Goal: Information Seeking & Learning: Learn about a topic

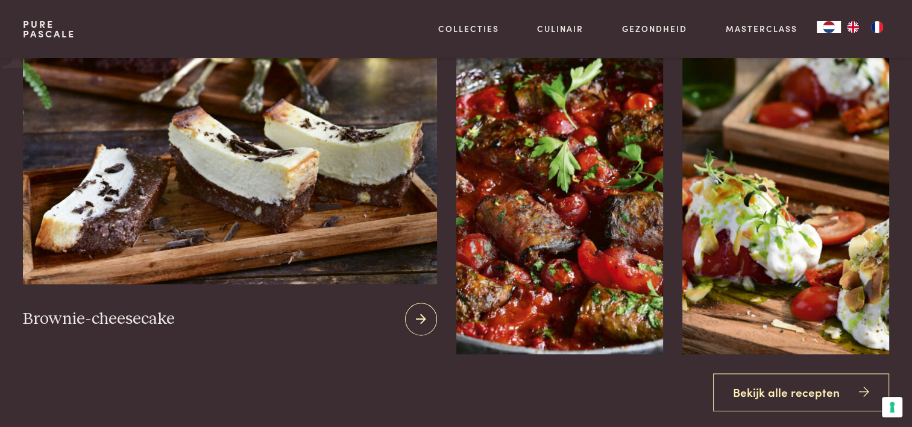
scroll to position [1386, 0]
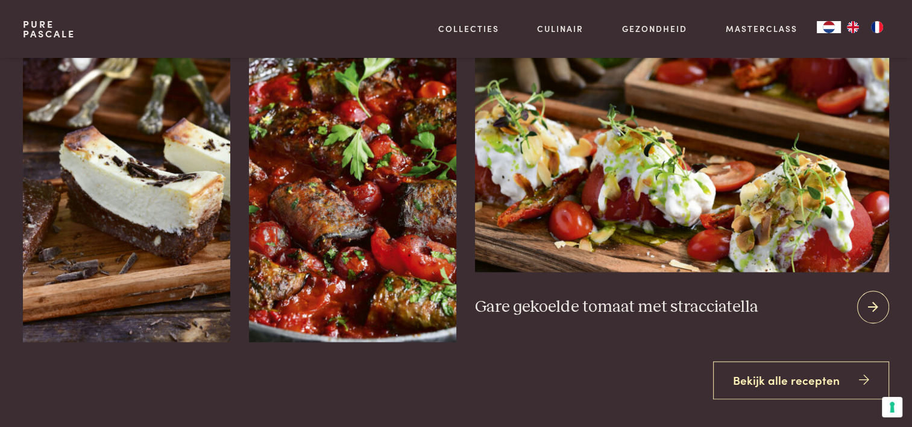
click at [712, 172] on img at bounding box center [681, 125] width 413 height 291
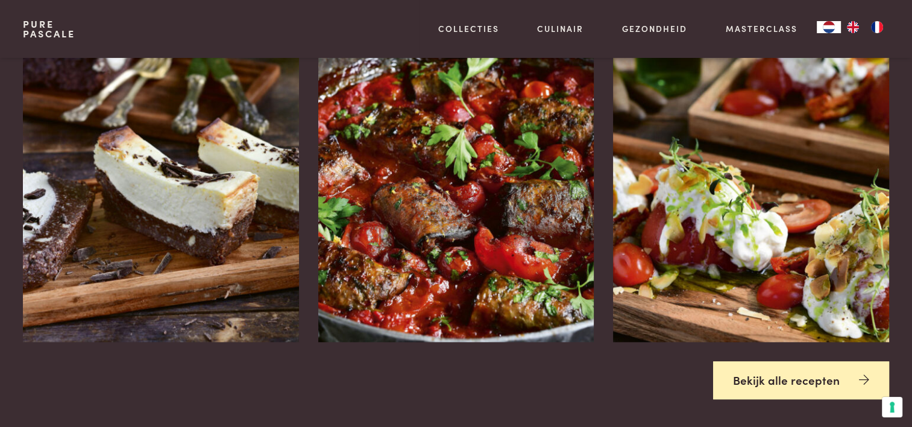
click at [792, 373] on link "Bekijk alle recepten" at bounding box center [801, 380] width 176 height 38
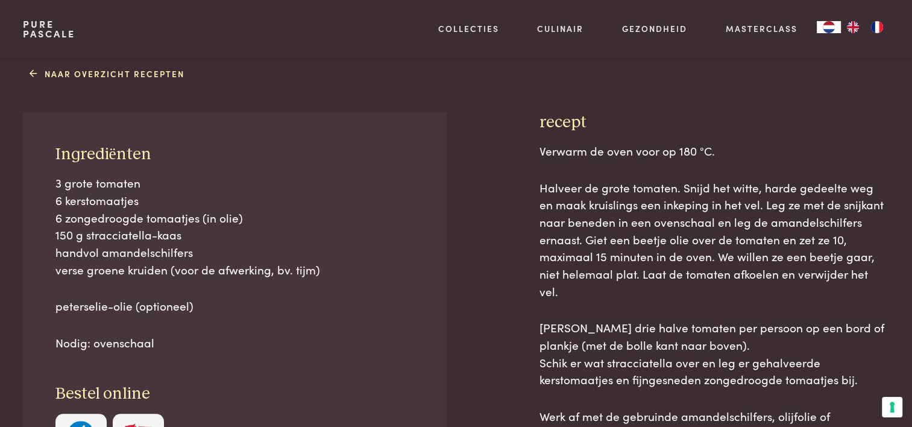
scroll to position [482, 0]
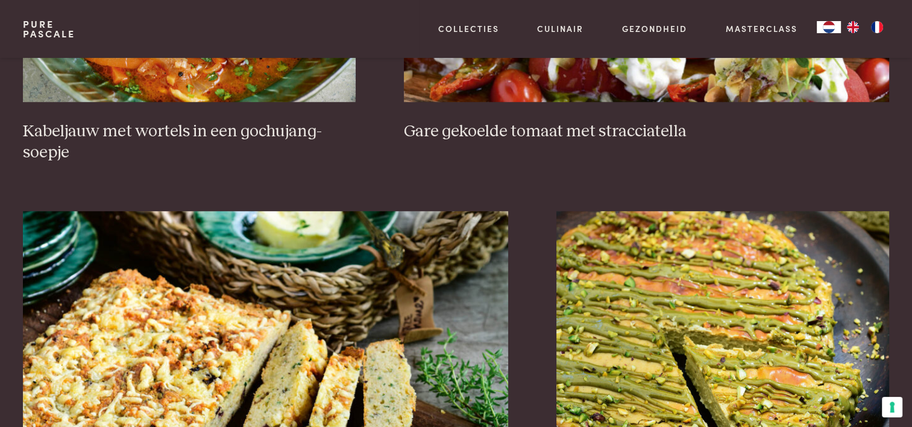
scroll to position [1145, 0]
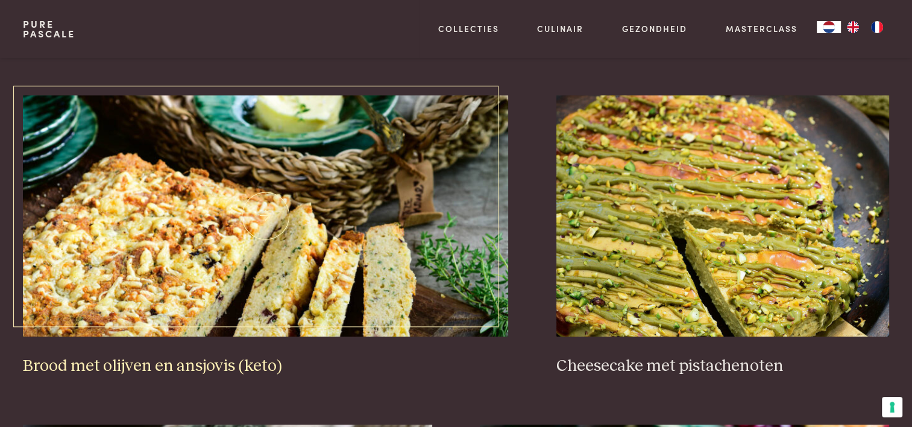
click at [263, 236] on img at bounding box center [265, 215] width 485 height 241
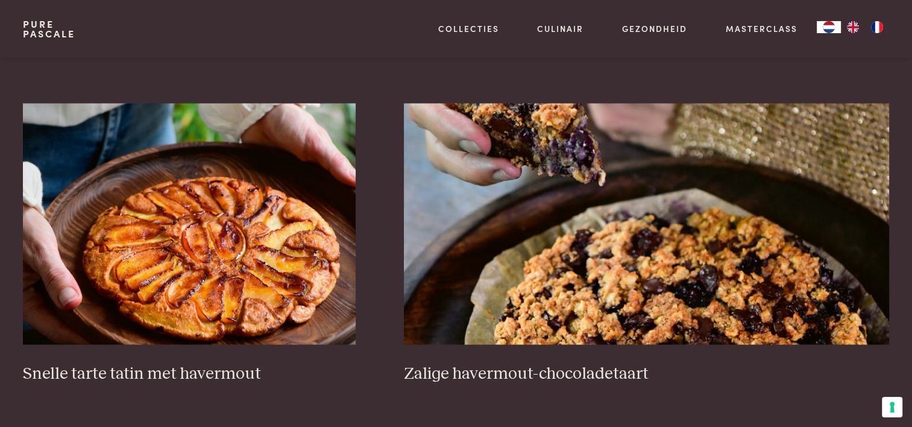
scroll to position [1868, 0]
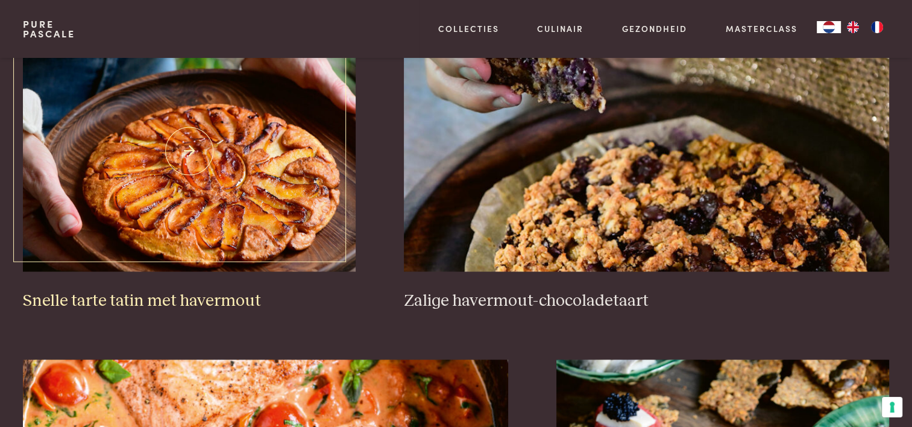
click at [204, 154] on img at bounding box center [189, 150] width 333 height 241
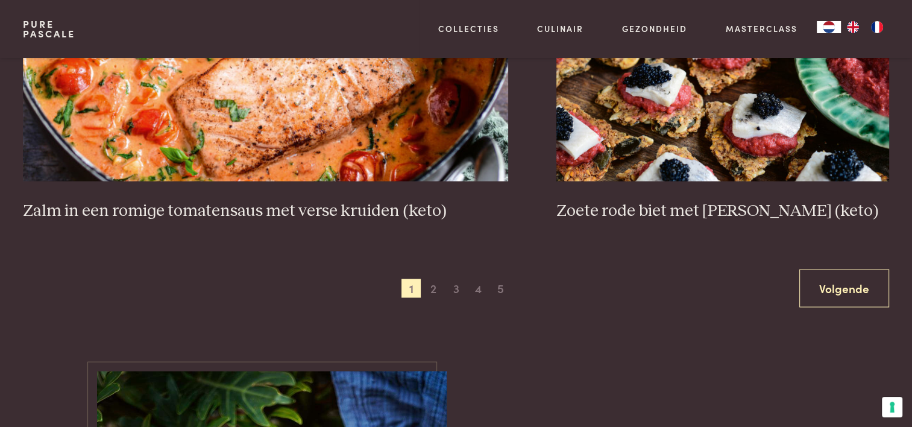
scroll to position [2290, 0]
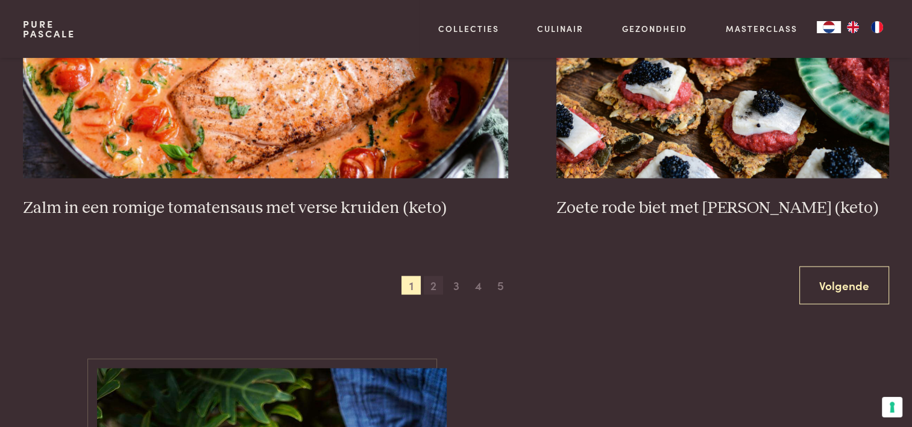
click at [433, 284] on span "2" at bounding box center [433, 285] width 19 height 19
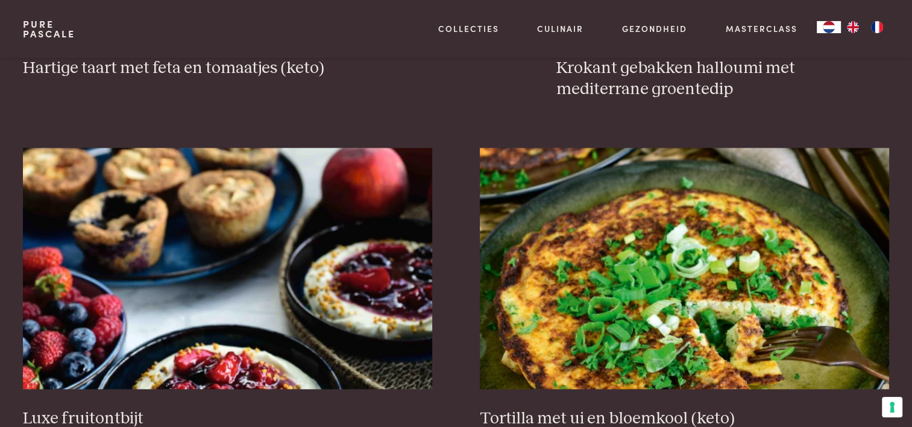
scroll to position [1482, 0]
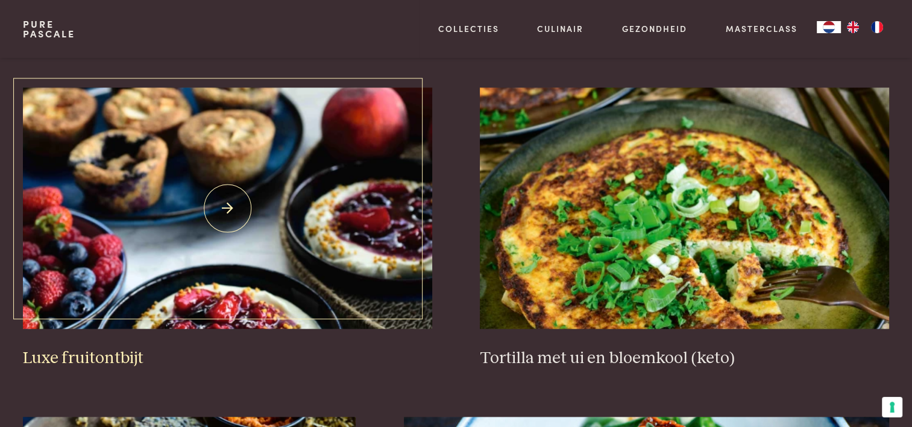
click at [224, 206] on img at bounding box center [227, 207] width 409 height 241
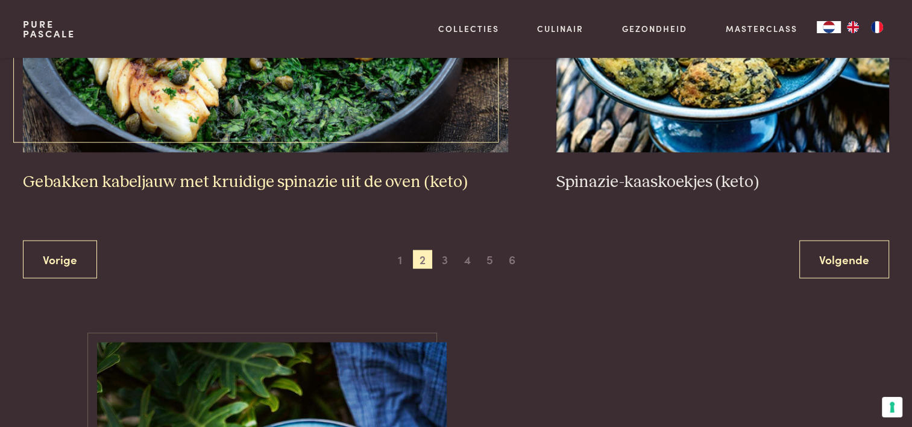
scroll to position [2325, 0]
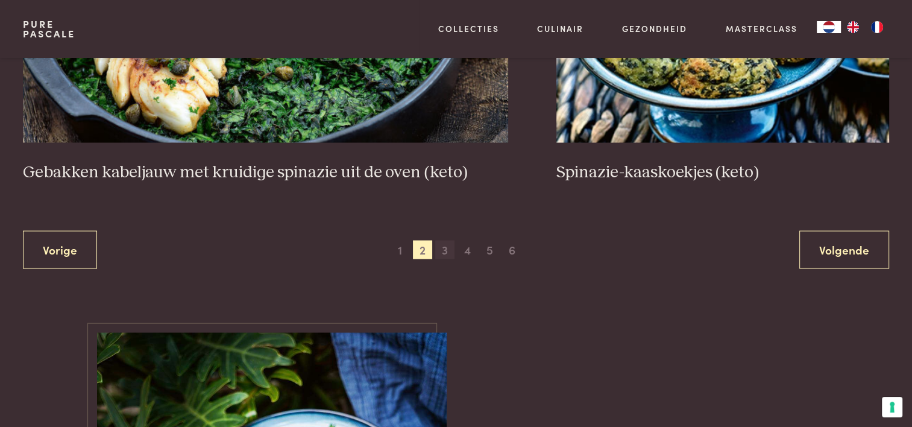
click at [444, 250] on span "3" at bounding box center [444, 249] width 19 height 19
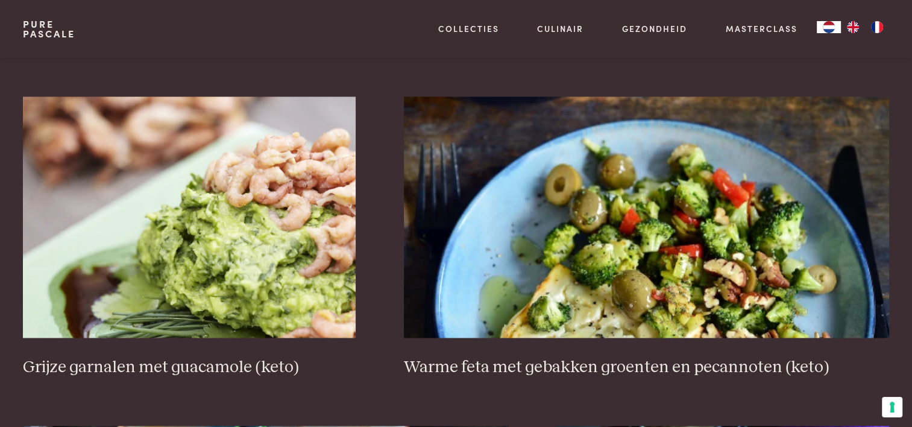
scroll to position [1903, 0]
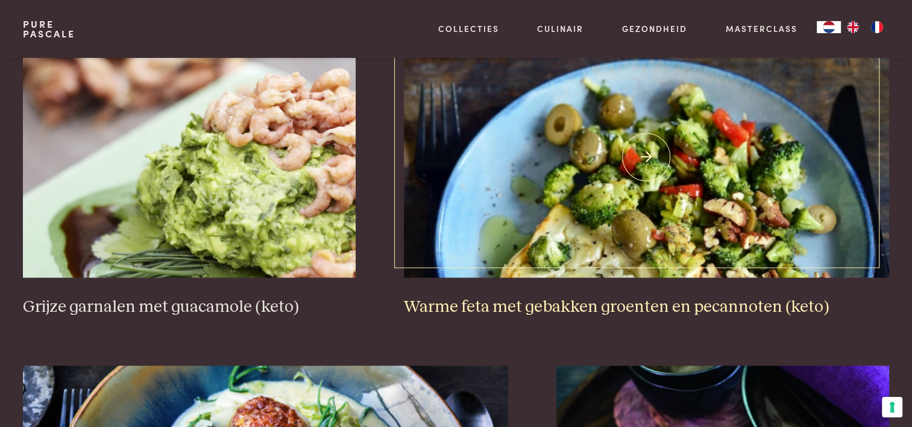
click at [651, 155] on img at bounding box center [646, 156] width 485 height 241
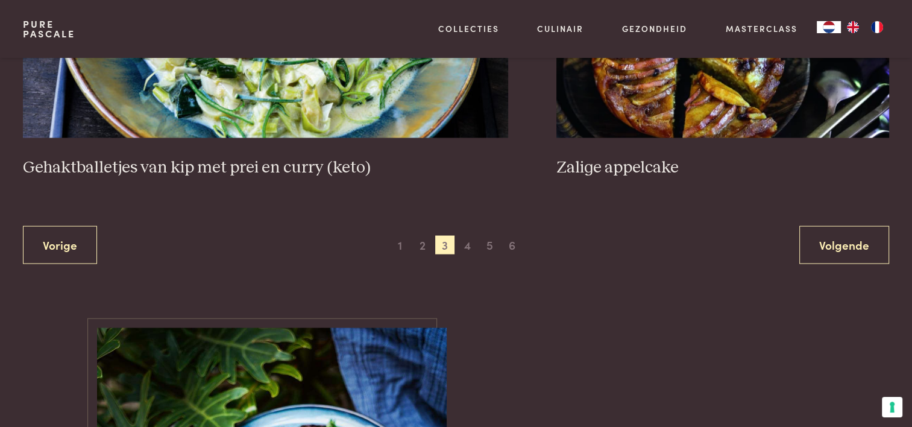
scroll to position [2265, 0]
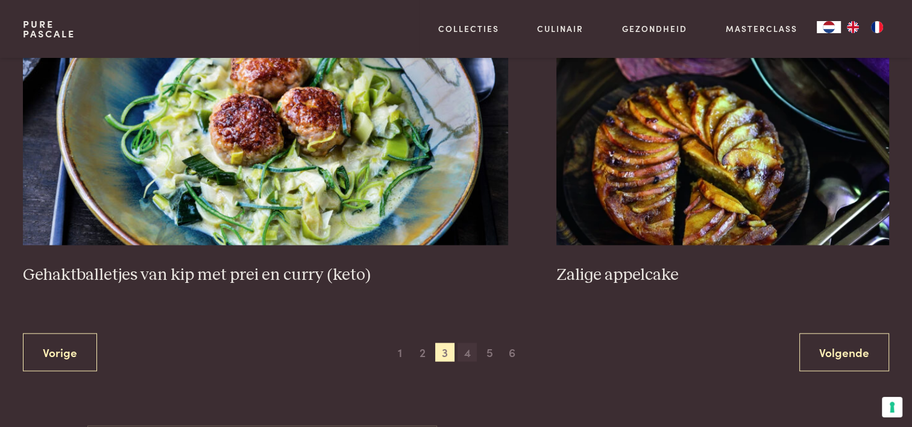
click at [465, 351] on span "4" at bounding box center [466, 351] width 19 height 19
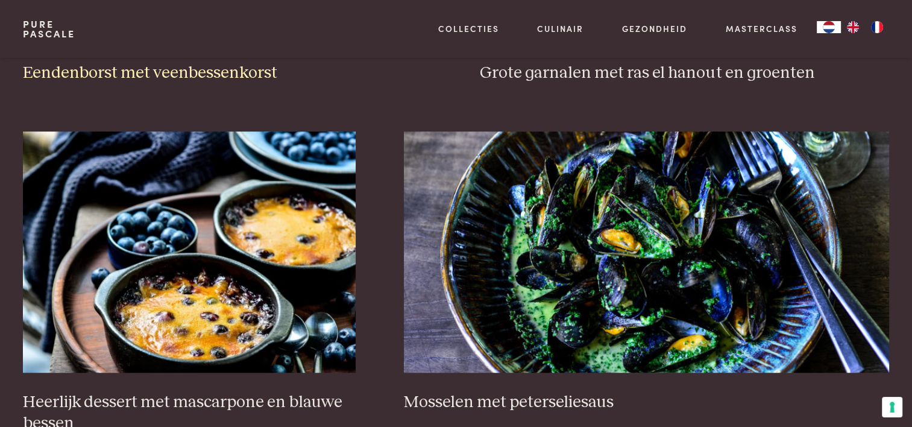
scroll to position [819, 0]
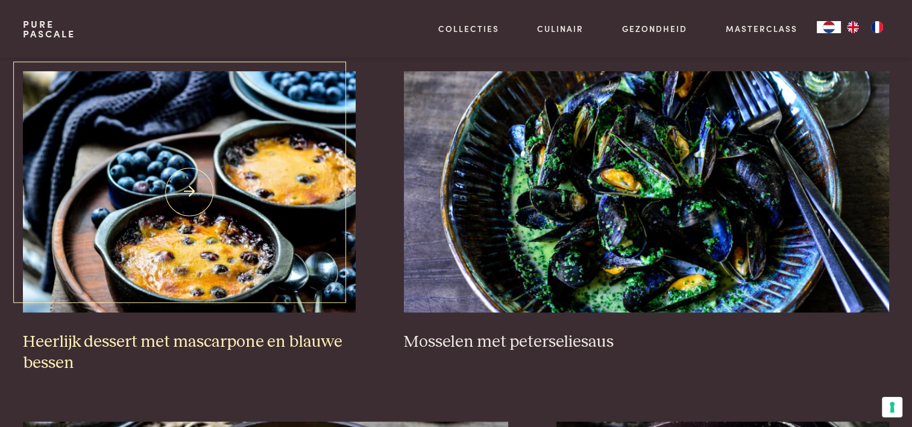
click at [190, 190] on img at bounding box center [189, 191] width 333 height 241
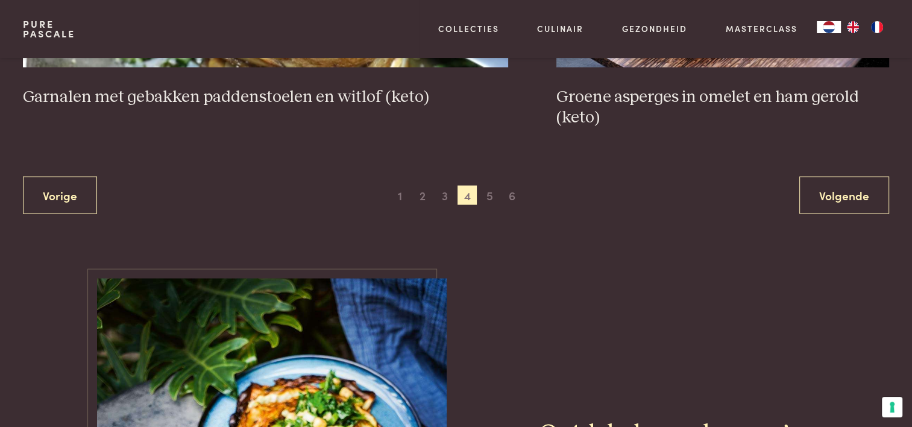
scroll to position [2386, 0]
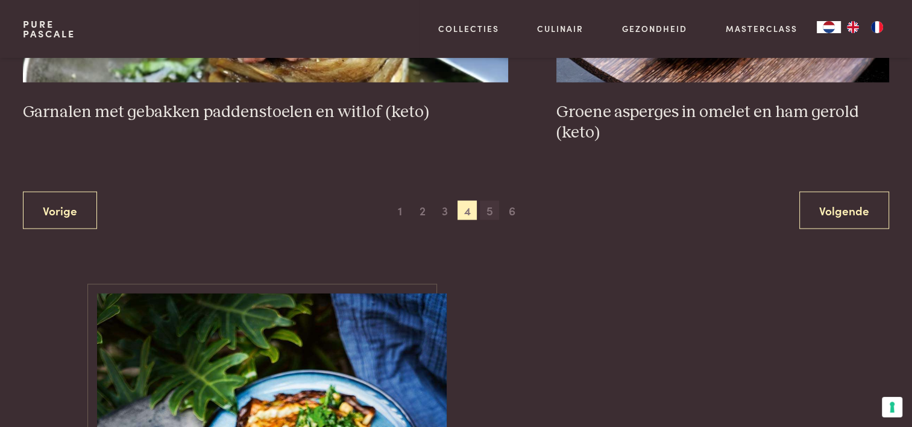
click at [492, 210] on span "5" at bounding box center [489, 210] width 19 height 19
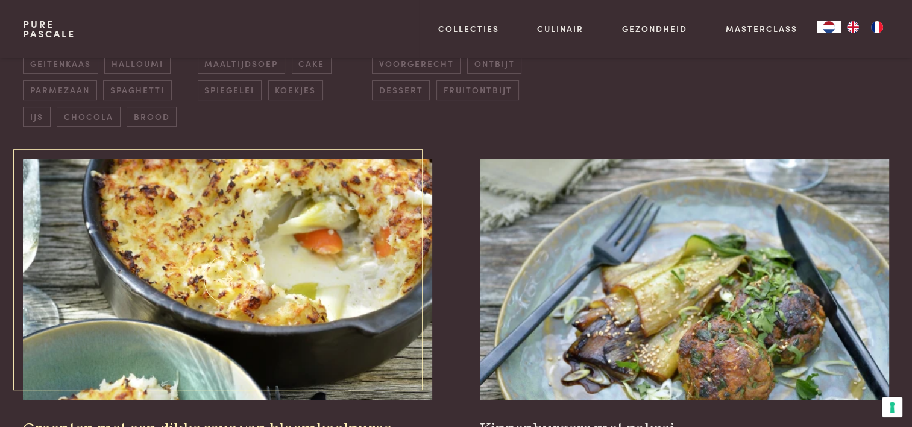
scroll to position [397, 0]
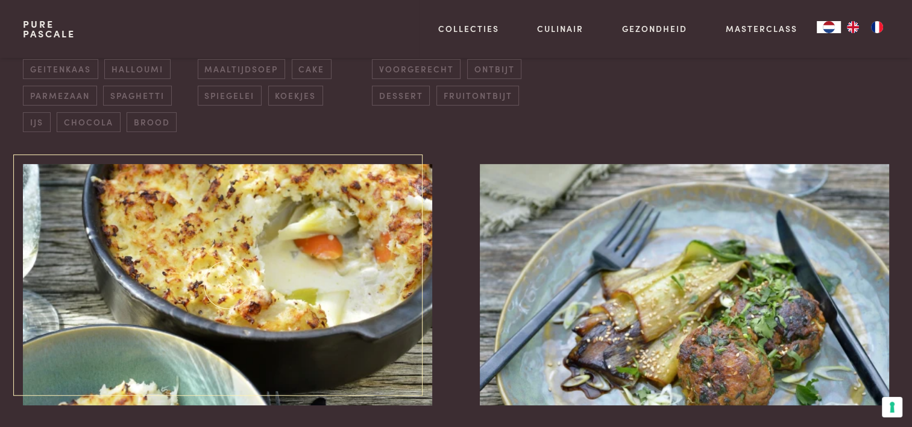
click at [249, 263] on img at bounding box center [227, 284] width 409 height 241
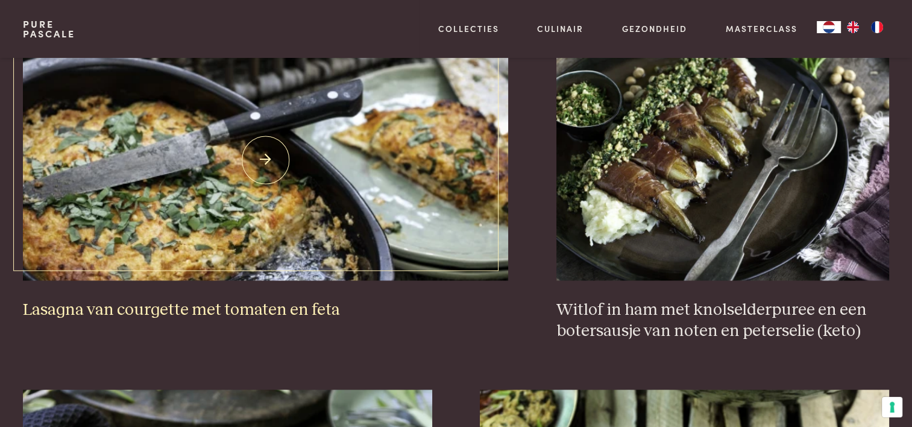
scroll to position [1180, 0]
click at [261, 155] on img at bounding box center [265, 159] width 485 height 241
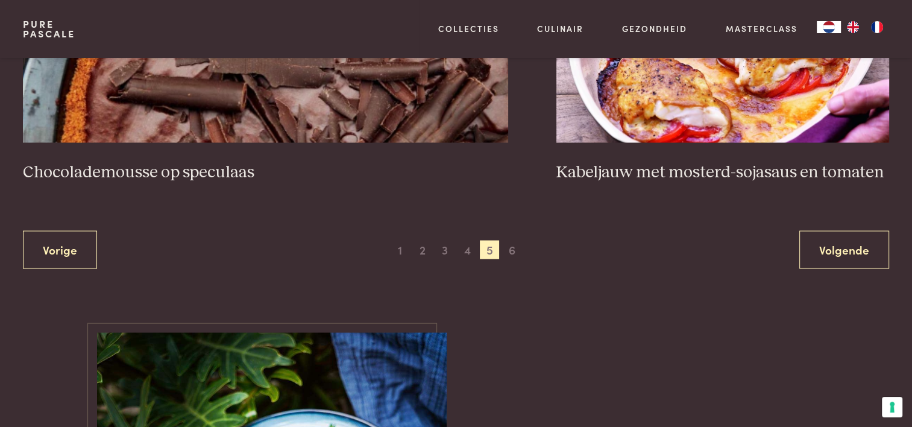
scroll to position [2386, 0]
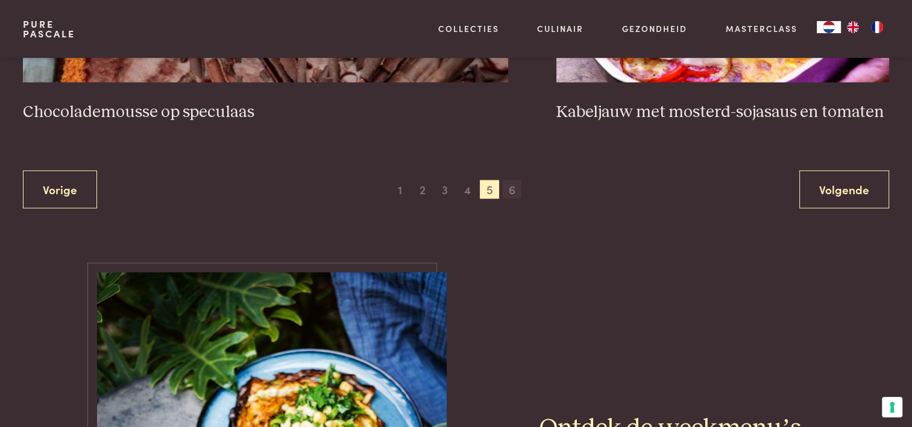
click at [514, 189] on span "6" at bounding box center [512, 189] width 19 height 19
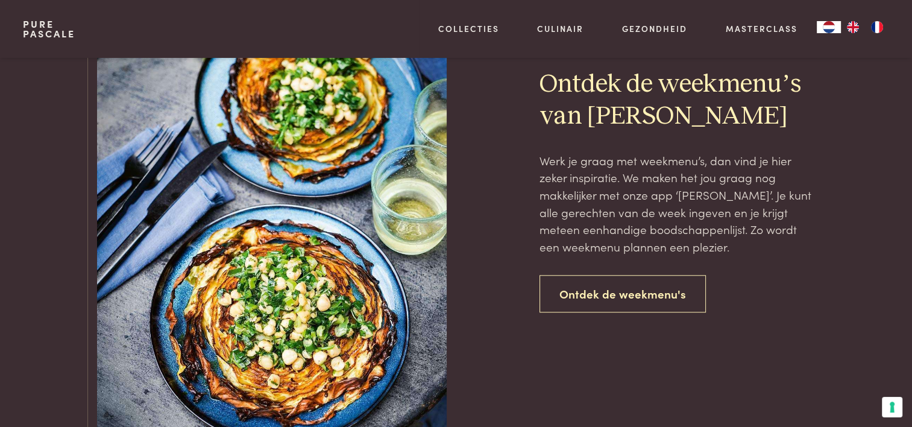
scroll to position [1120, 0]
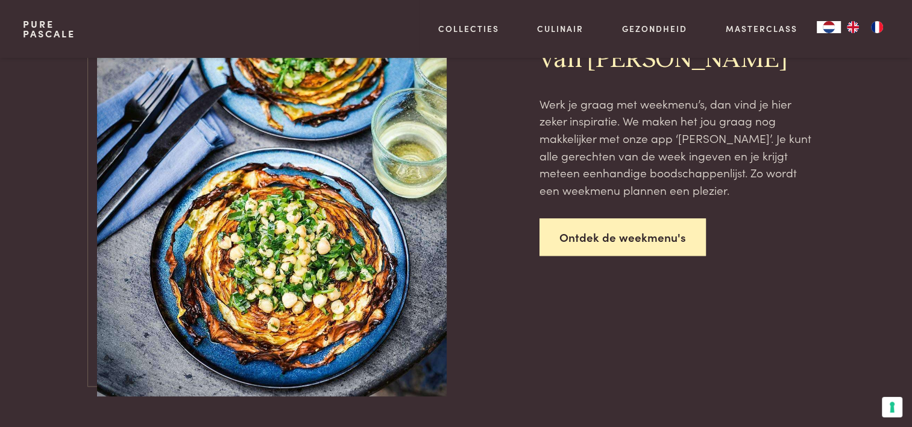
click at [604, 242] on link "Ontdek de weekmenu's" at bounding box center [622, 237] width 166 height 38
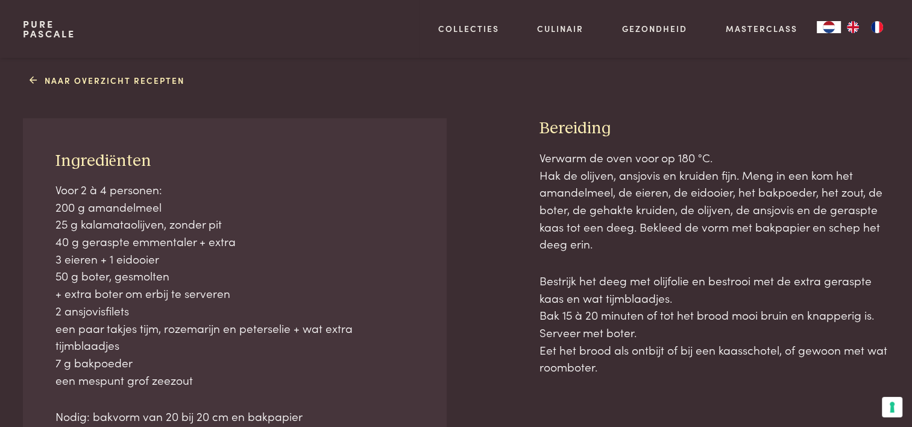
scroll to position [542, 0]
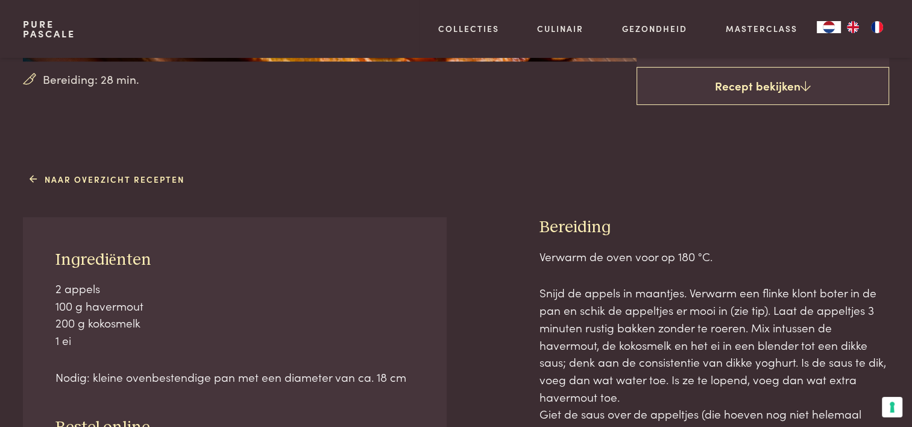
scroll to position [362, 0]
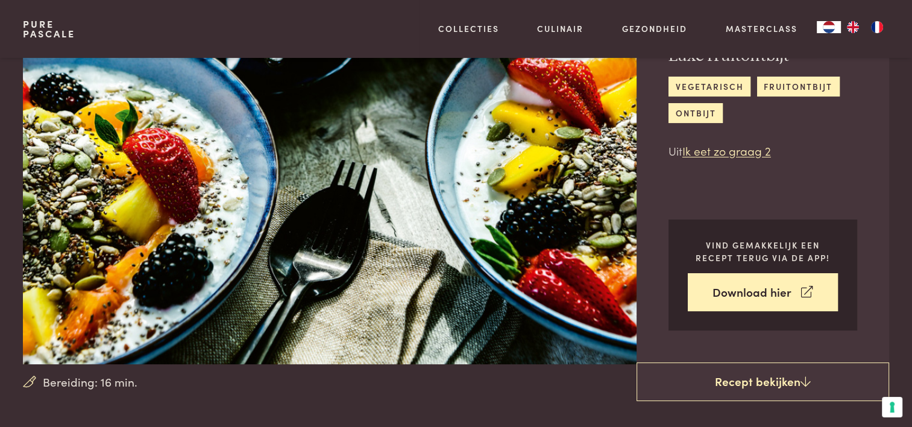
scroll to position [60, 0]
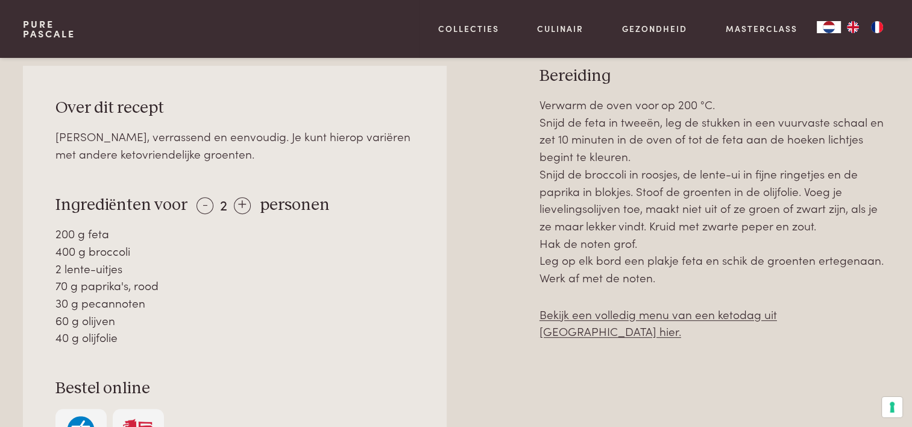
scroll to position [603, 0]
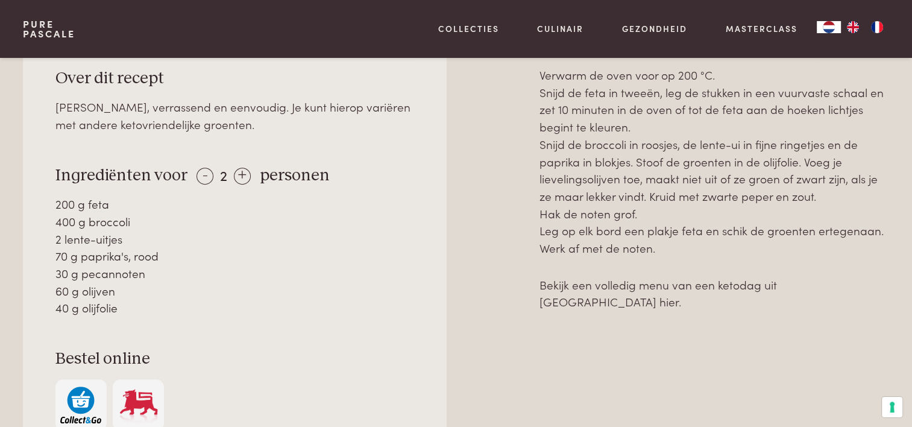
click at [730, 280] on link "Bekijk een volledig menu van een ketodag uit Ketokuur hier." at bounding box center [657, 293] width 237 height 34
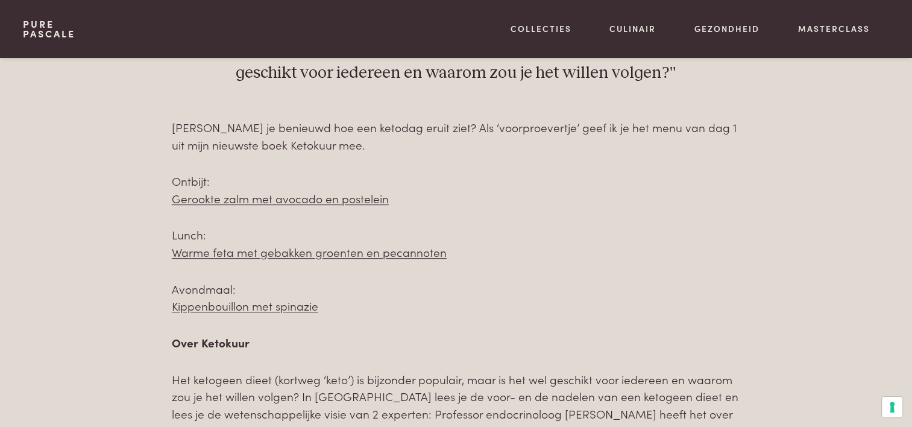
scroll to position [603, 0]
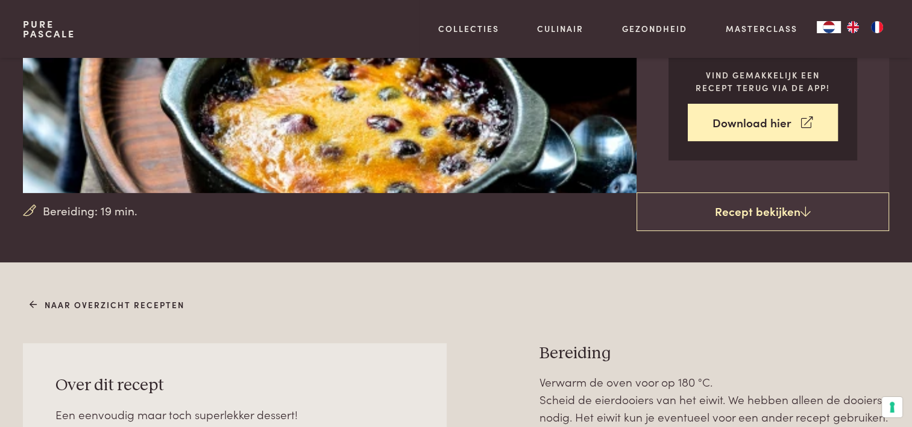
scroll to position [422, 0]
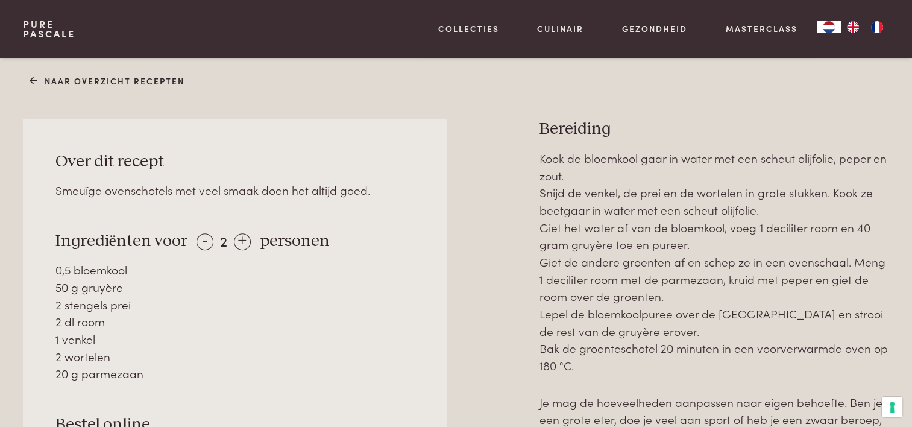
scroll to position [482, 0]
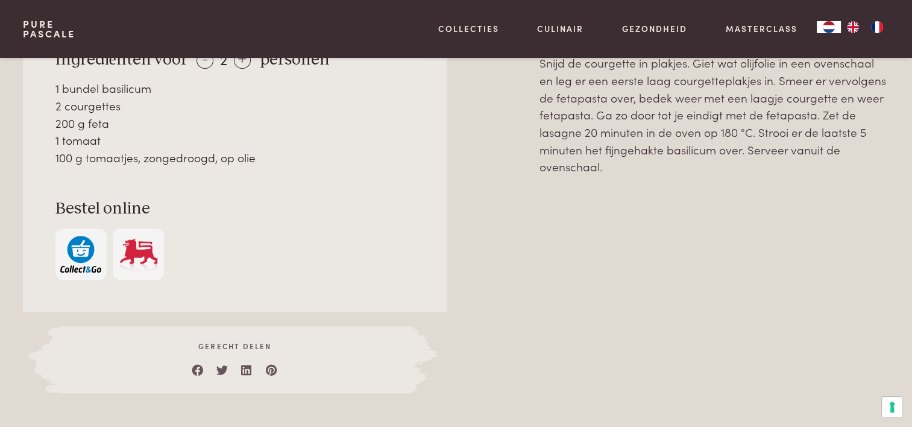
scroll to position [723, 0]
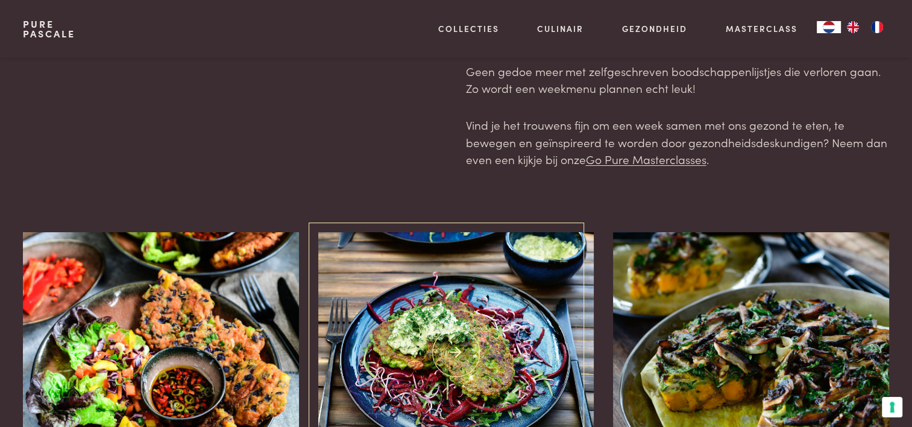
scroll to position [241, 0]
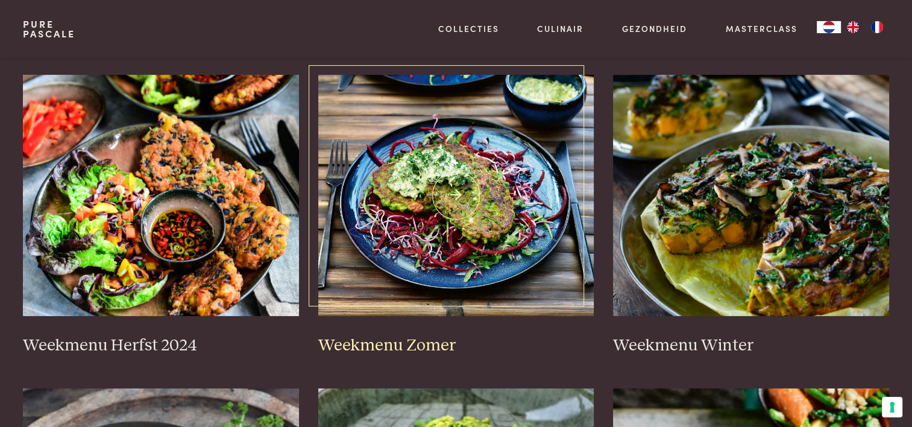
click at [441, 214] on img at bounding box center [456, 195] width 276 height 241
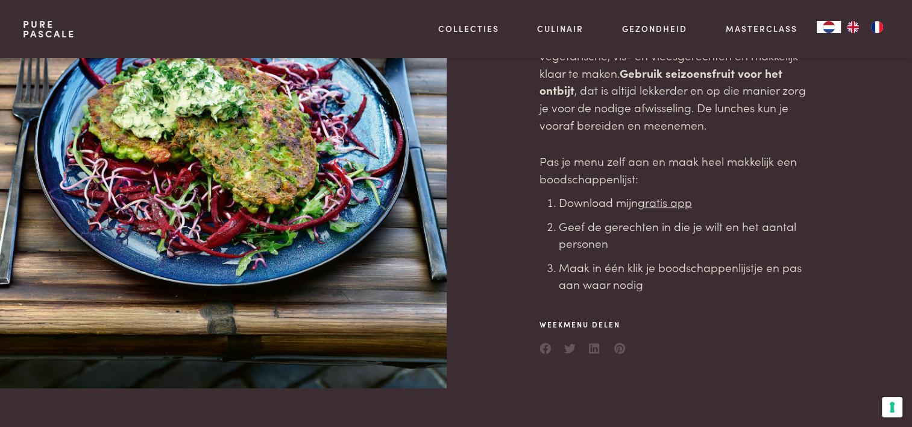
scroll to position [121, 0]
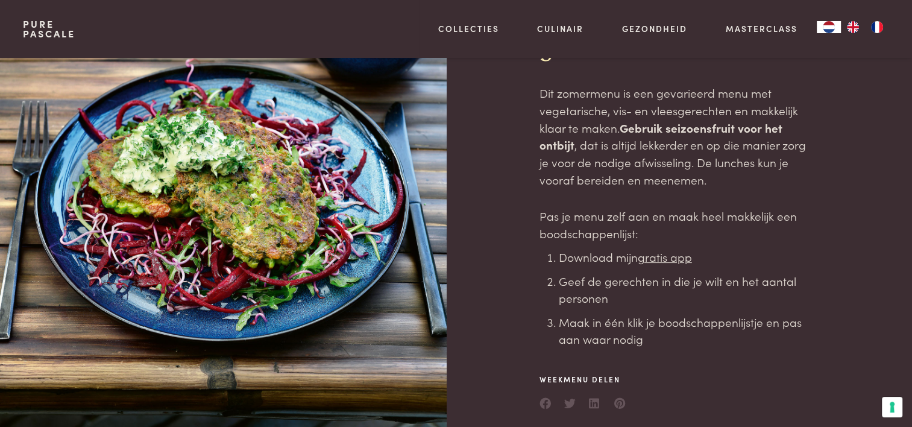
click at [669, 258] on u "gratis app" at bounding box center [665, 256] width 54 height 16
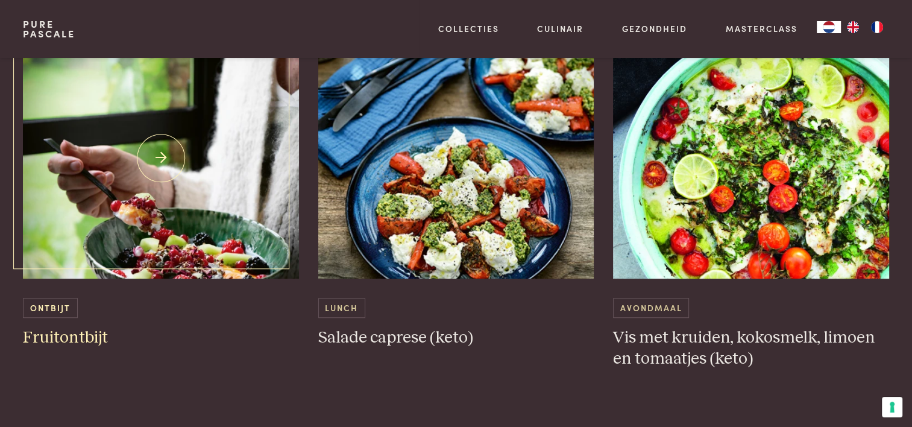
scroll to position [723, 0]
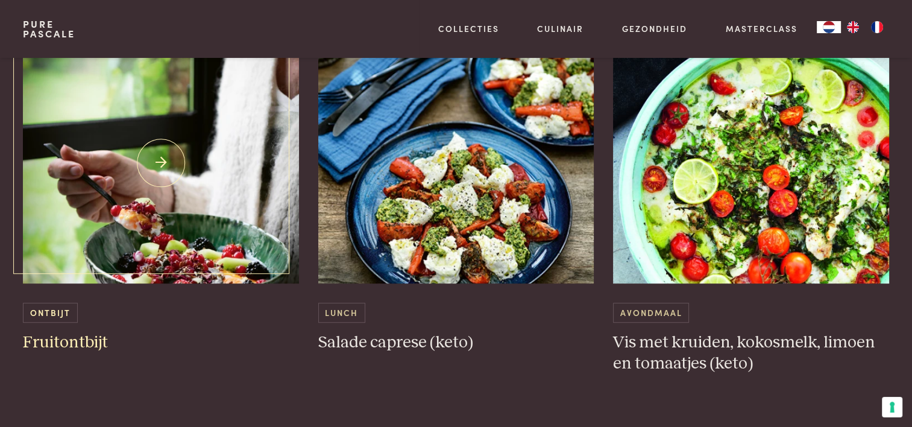
click at [161, 166] on img at bounding box center [161, 162] width 276 height 241
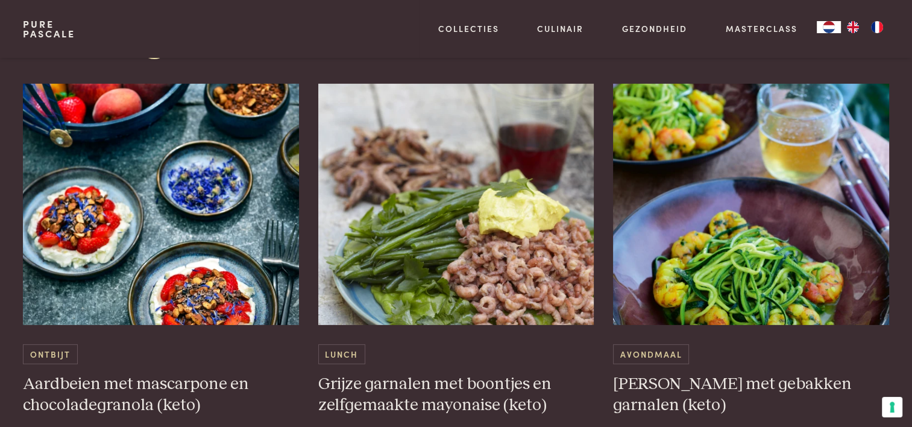
scroll to position [3615, 0]
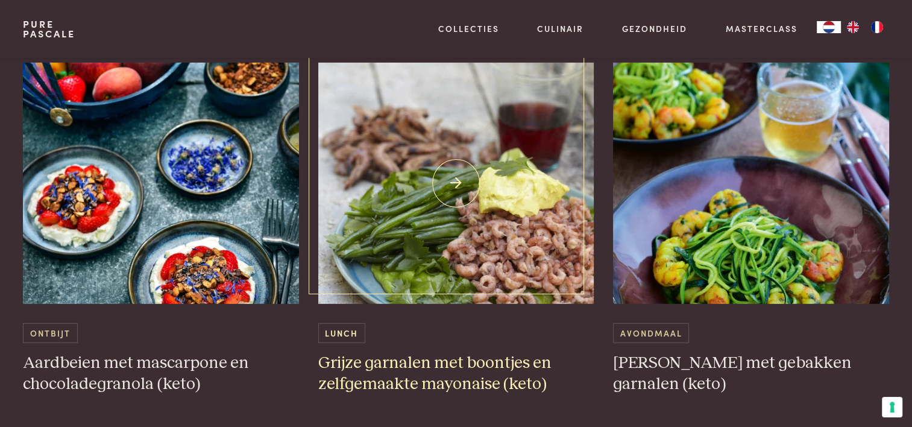
click at [463, 166] on img at bounding box center [456, 183] width 276 height 241
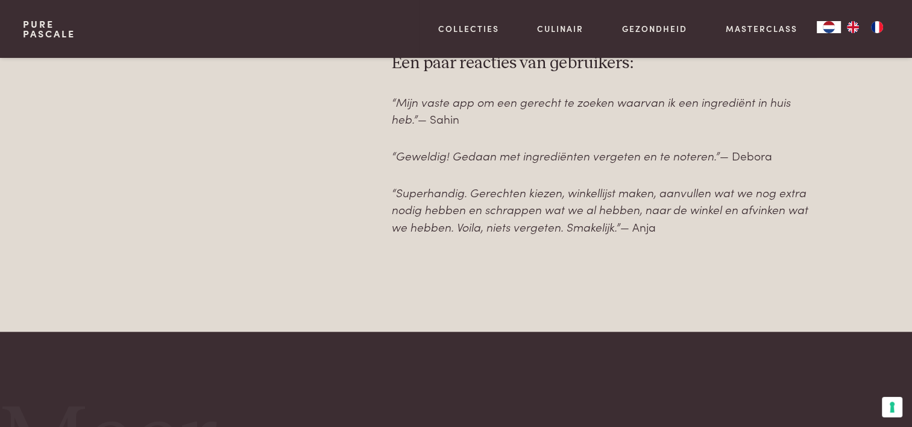
scroll to position [964, 0]
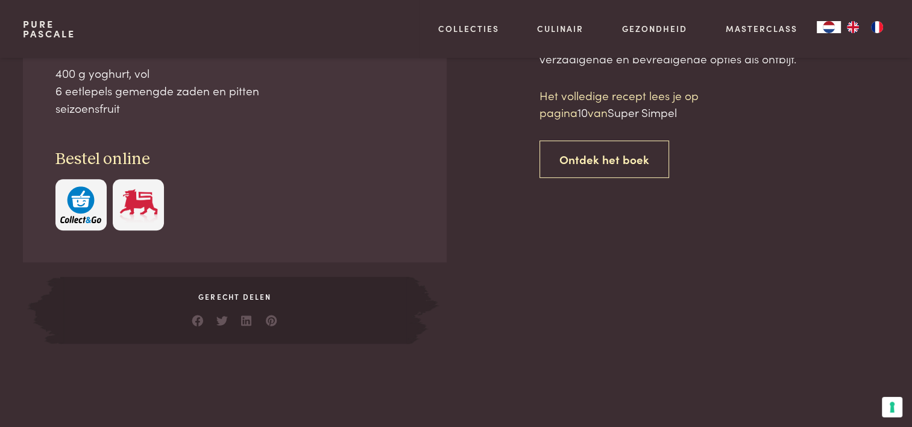
scroll to position [482, 0]
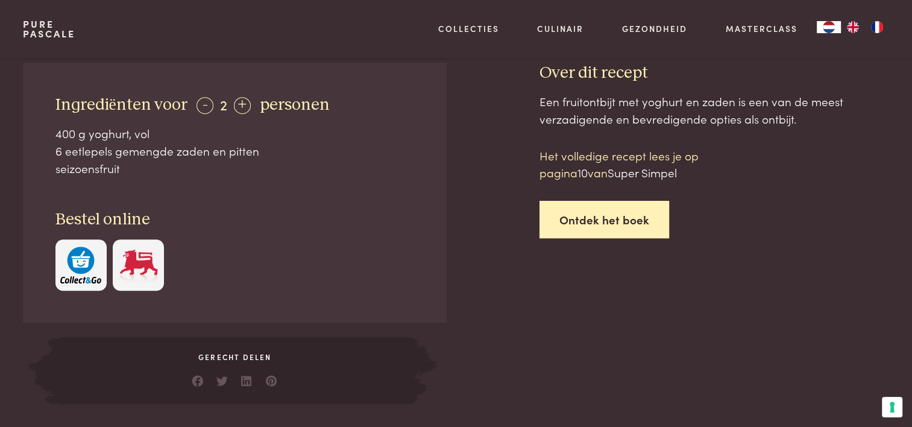
click at [627, 218] on link "Ontdek het boek" at bounding box center [604, 220] width 130 height 38
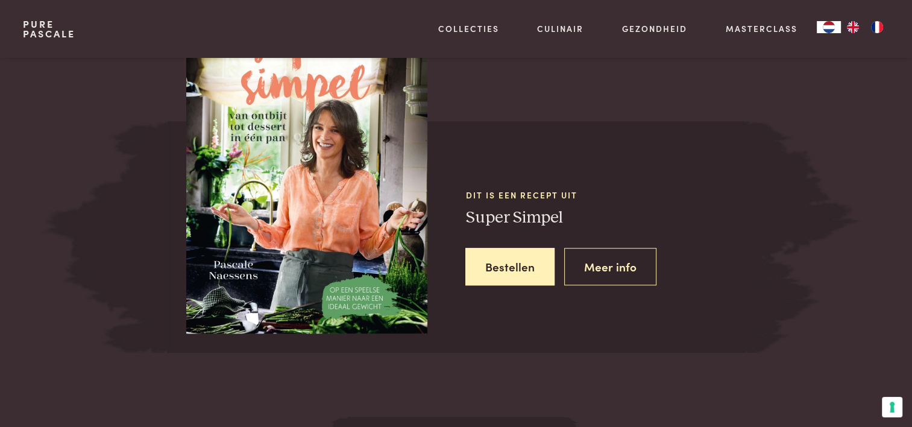
scroll to position [1014, 0]
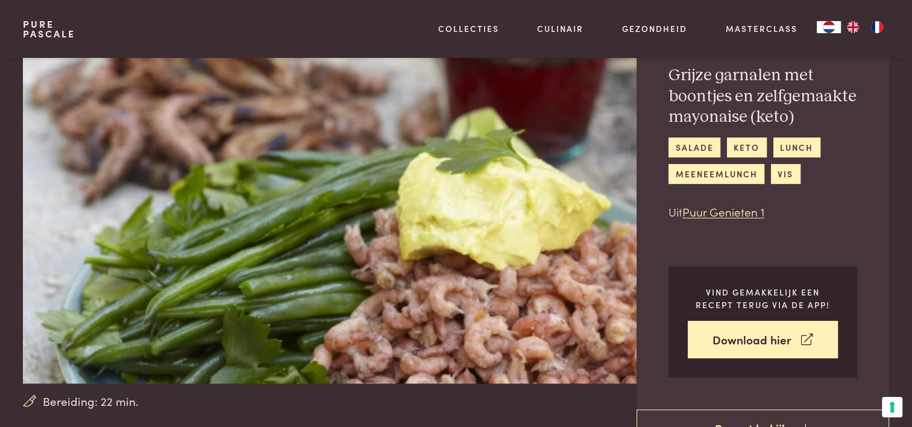
scroll to position [60, 0]
